Goal: Find specific page/section: Find specific page/section

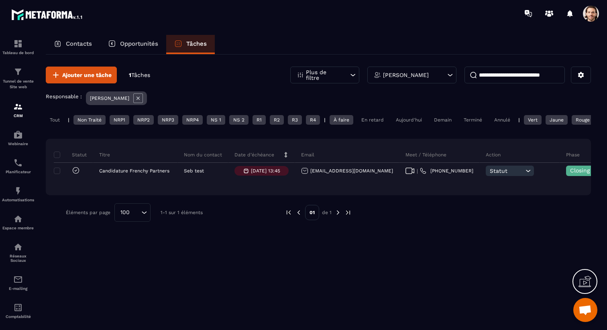
click at [402, 77] on p "[PERSON_NAME]" at bounding box center [406, 75] width 46 height 6
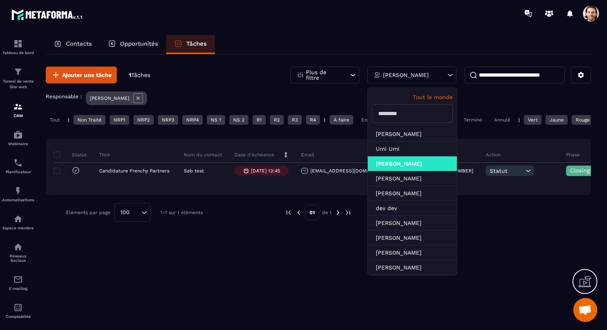
click at [436, 95] on p "Tout le monde" at bounding box center [412, 97] width 81 height 6
click at [351, 94] on div "Responsable : [PERSON_NAME]" at bounding box center [318, 99] width 545 height 16
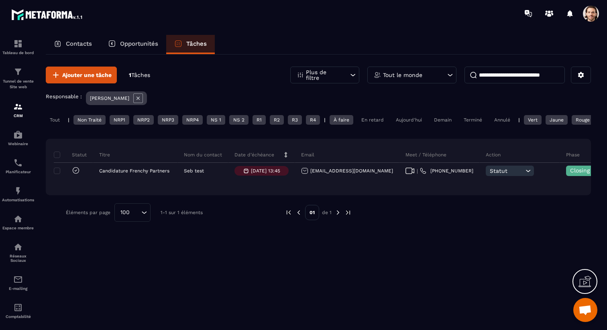
click at [140, 99] on icon at bounding box center [137, 98] width 3 height 3
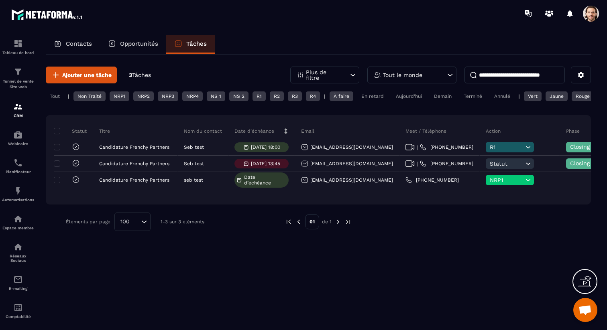
click at [403, 74] on p "Tout le monde" at bounding box center [402, 75] width 39 height 6
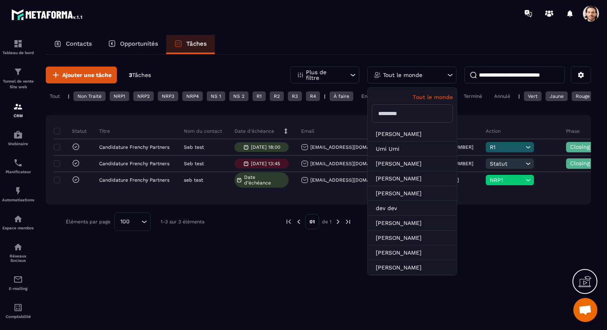
click at [414, 44] on div "Contacts Opportunités Tâches" at bounding box center [318, 44] width 545 height 19
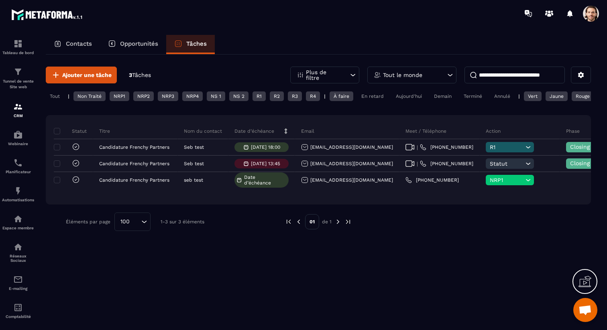
click at [414, 76] on p "Tout le monde" at bounding box center [402, 75] width 39 height 6
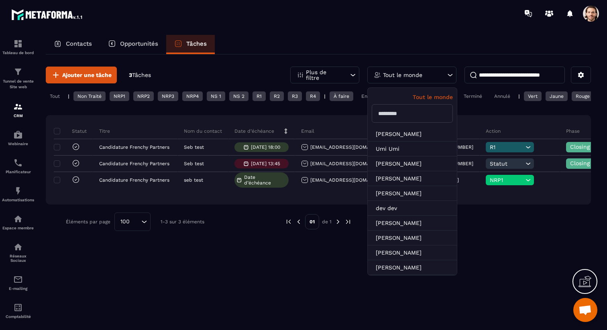
click at [414, 111] on input "text" at bounding box center [412, 113] width 81 height 18
click at [21, 161] on img at bounding box center [18, 163] width 10 height 10
